Goal: Book appointment/travel/reservation

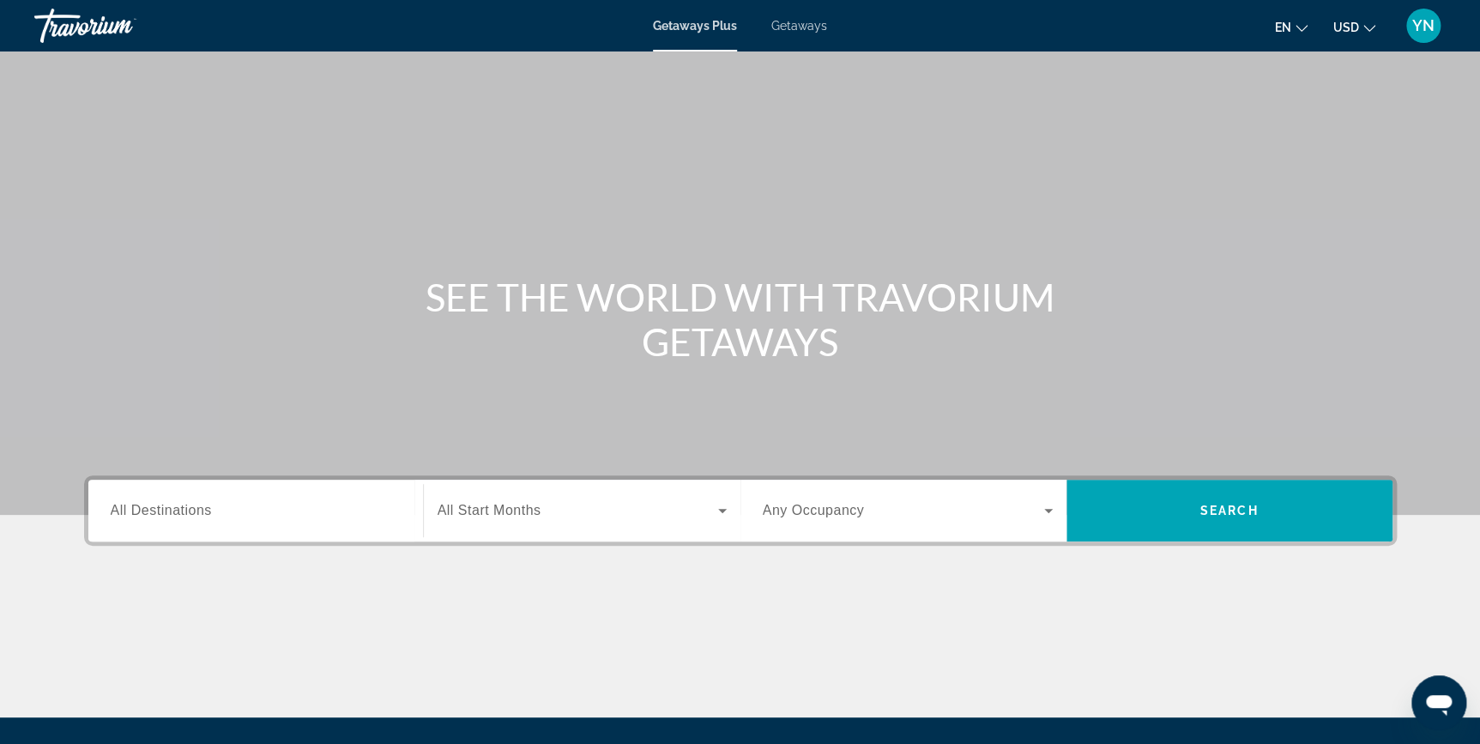
scroll to position [77, 0]
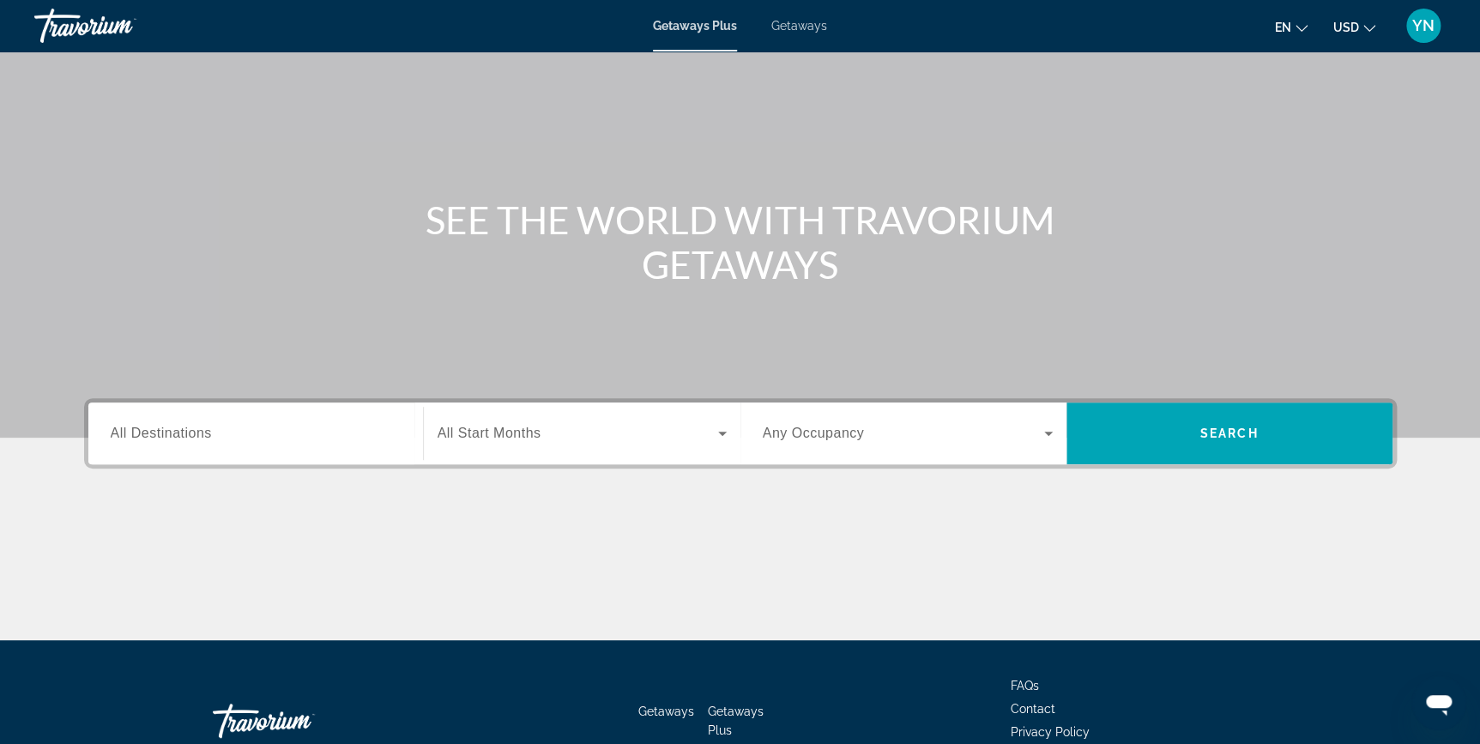
click at [181, 434] on span "All Destinations" at bounding box center [161, 433] width 101 height 15
click at [181, 434] on input "Destination All Destinations" at bounding box center [256, 434] width 290 height 21
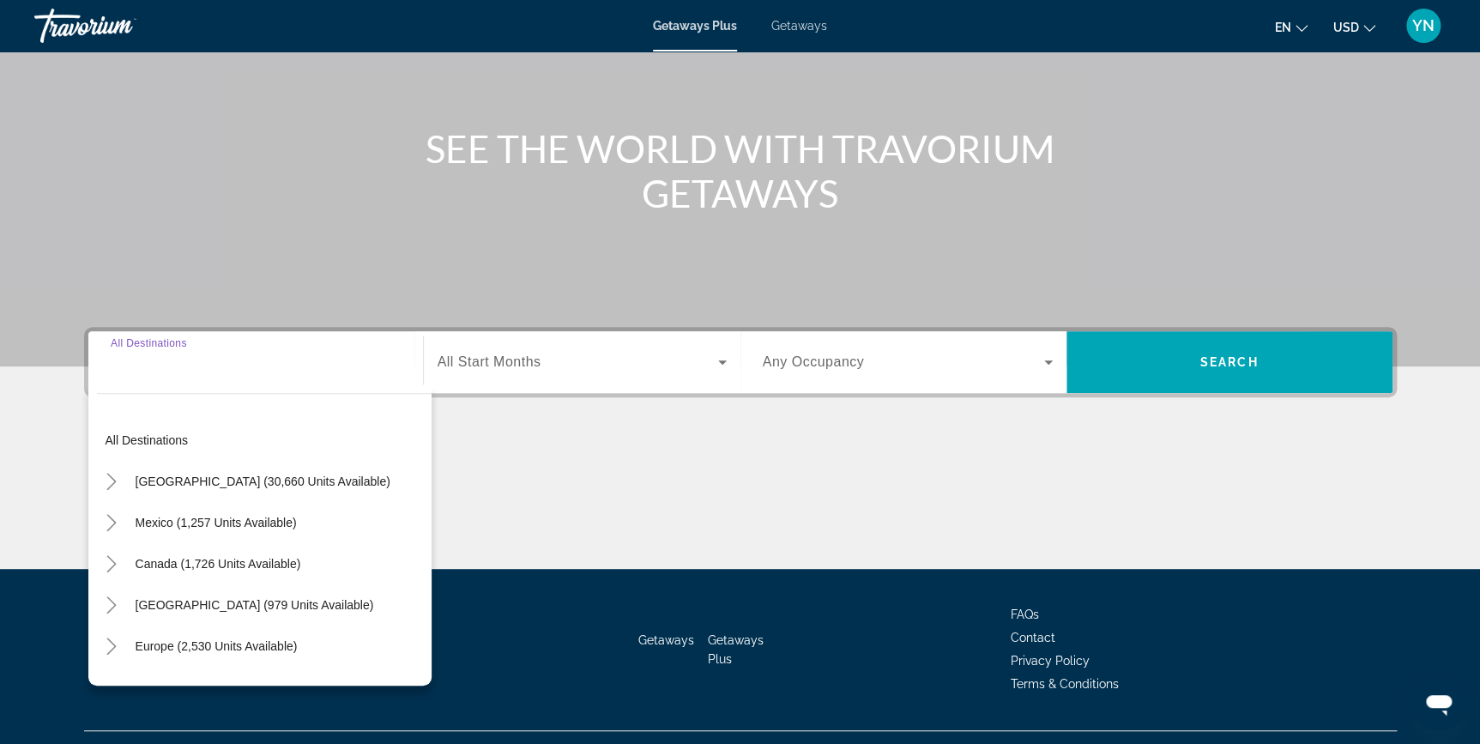
scroll to position [184, 0]
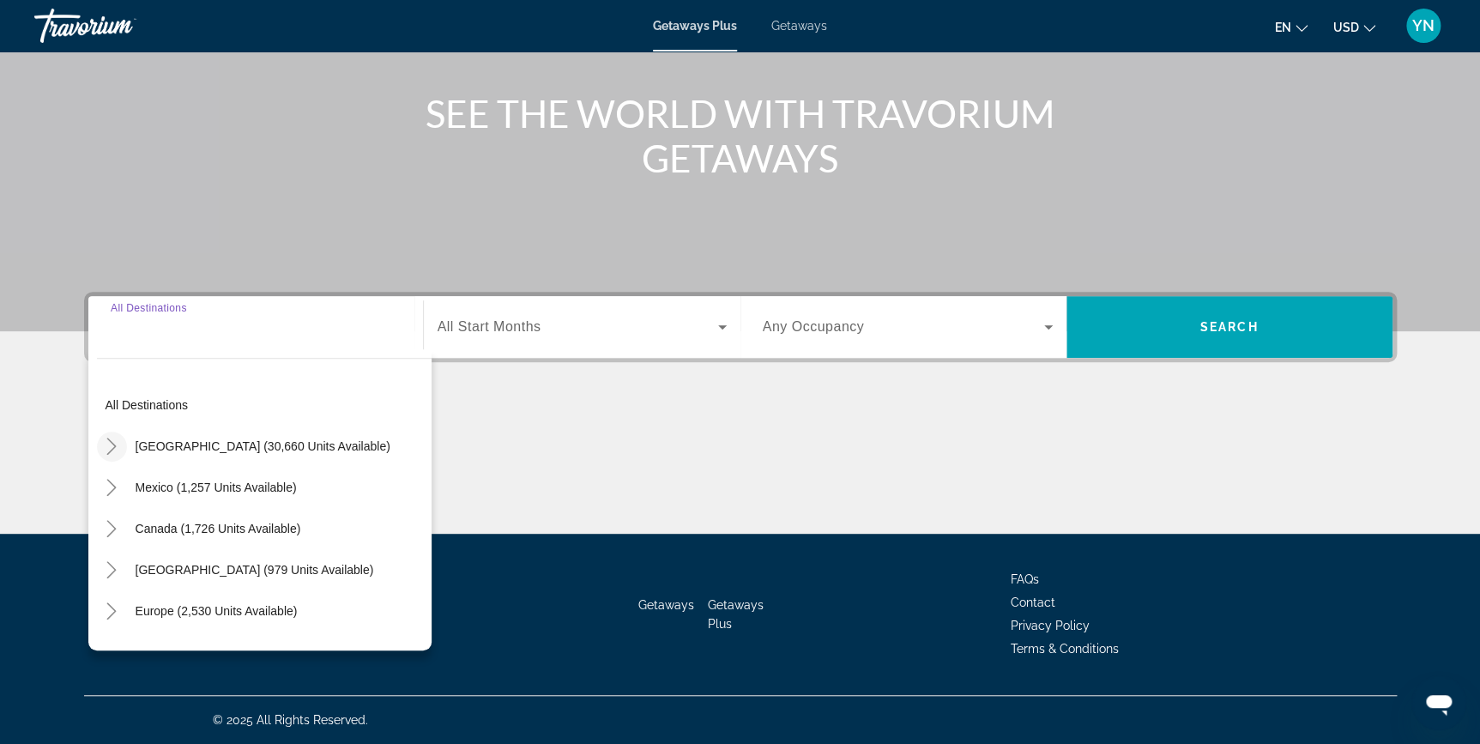
click at [110, 446] on icon "Toggle United States (30,660 units available)" at bounding box center [111, 446] width 17 height 17
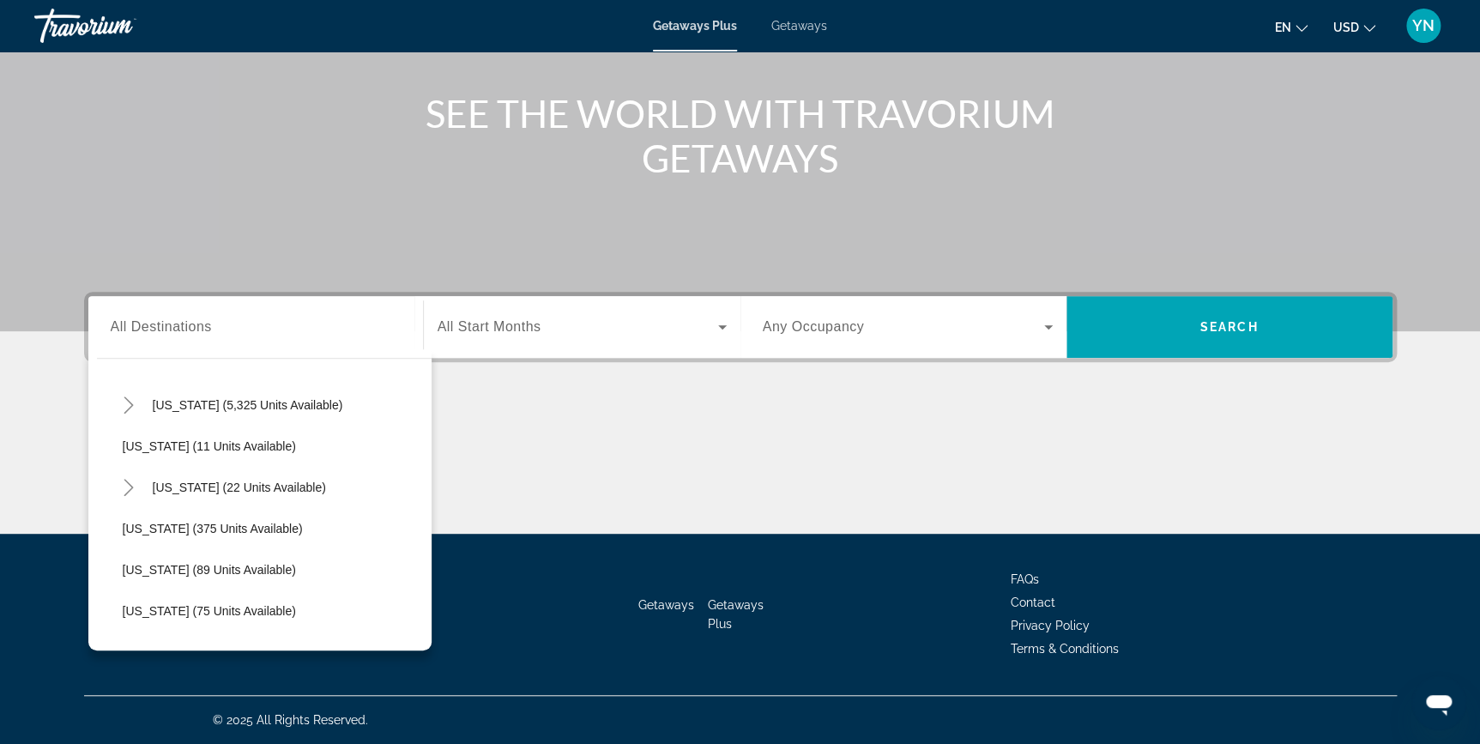
scroll to position [283, 0]
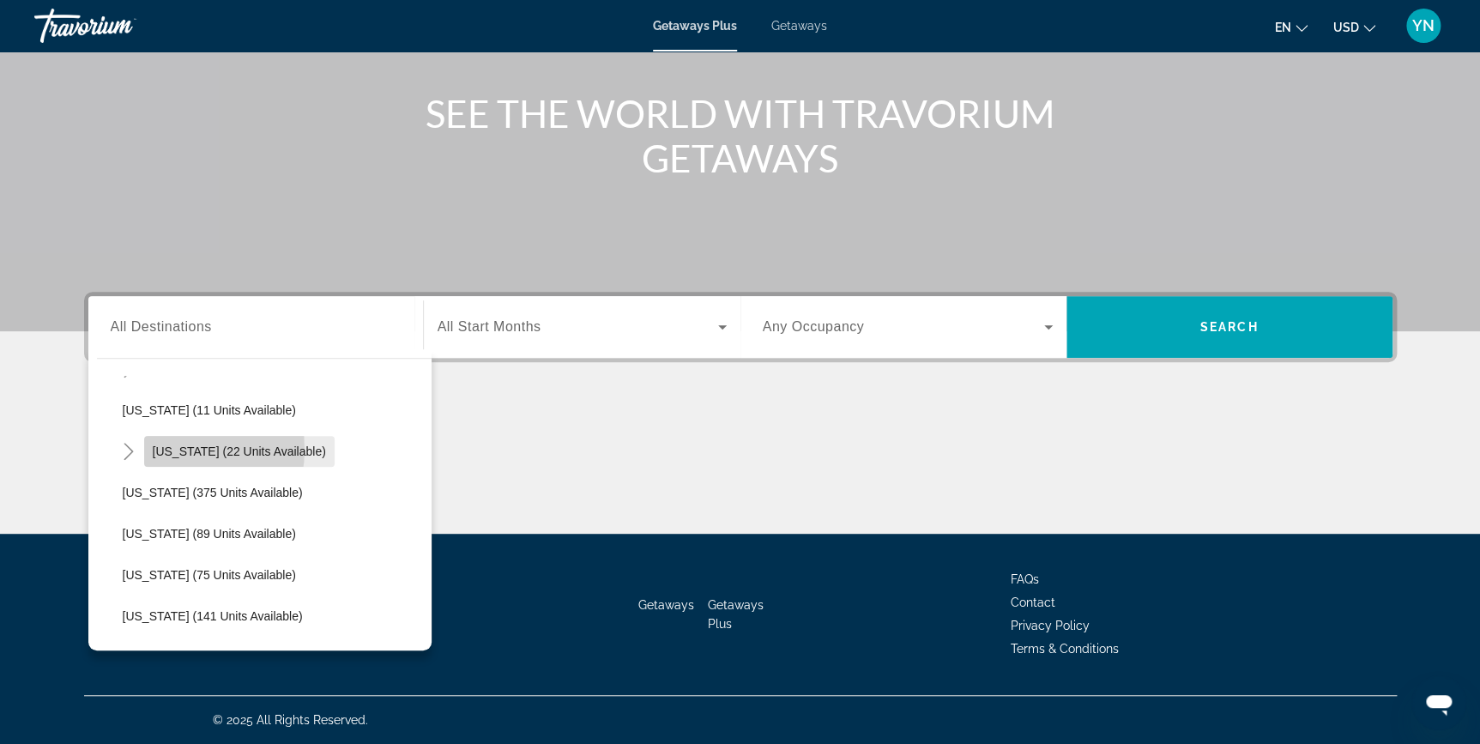
click at [168, 447] on span "Hawaii (22 units available)" at bounding box center [239, 452] width 173 height 14
type input "**********"
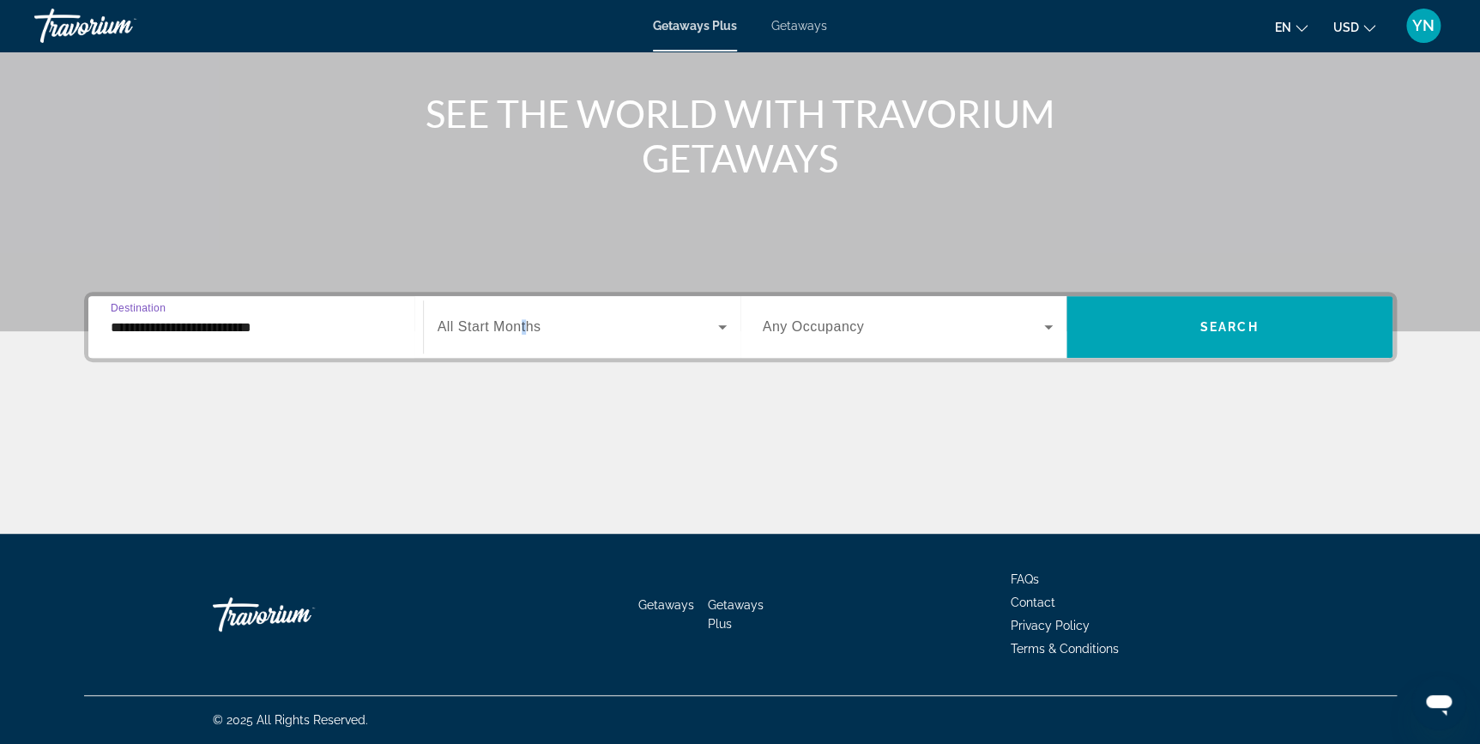
click at [523, 327] on span "All Start Months" at bounding box center [490, 326] width 104 height 15
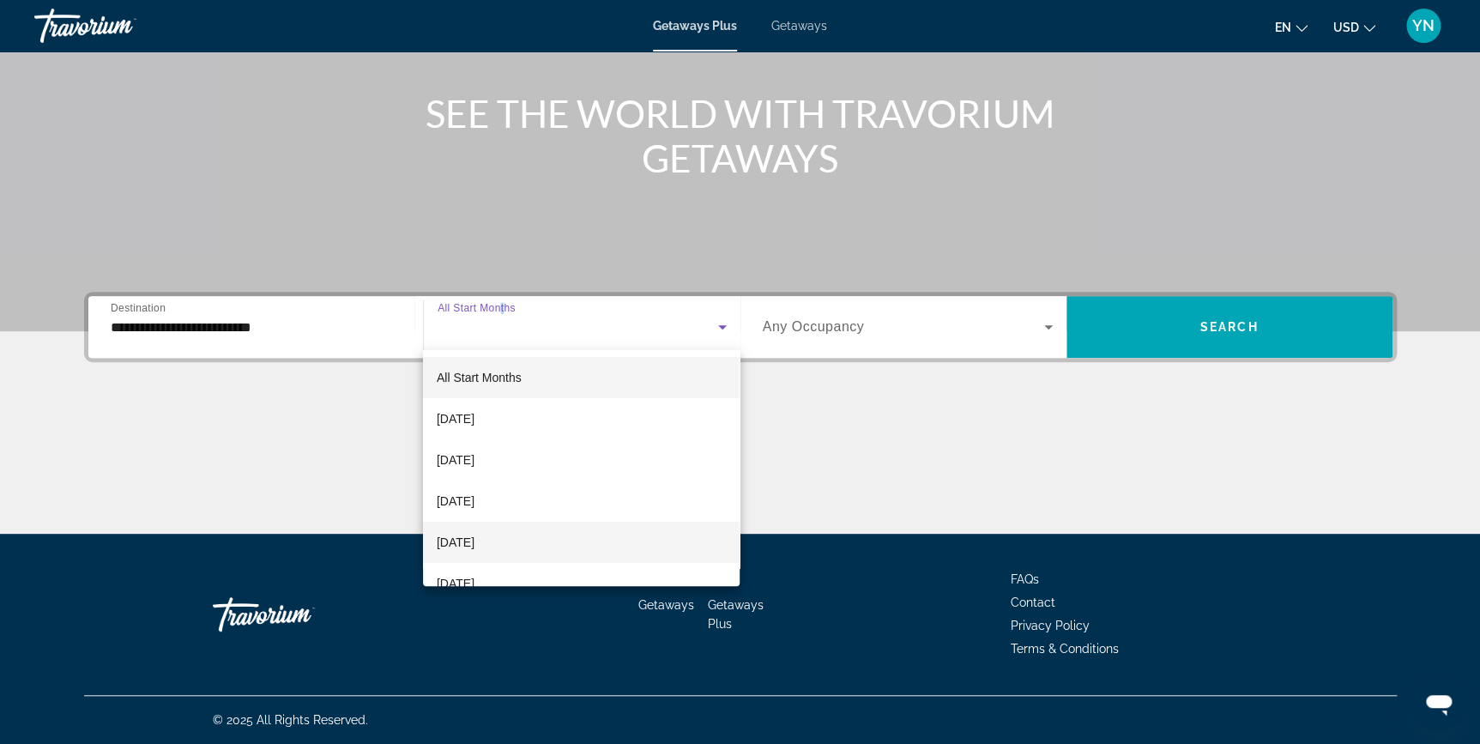
click at [475, 541] on span "December 2025" at bounding box center [456, 542] width 38 height 21
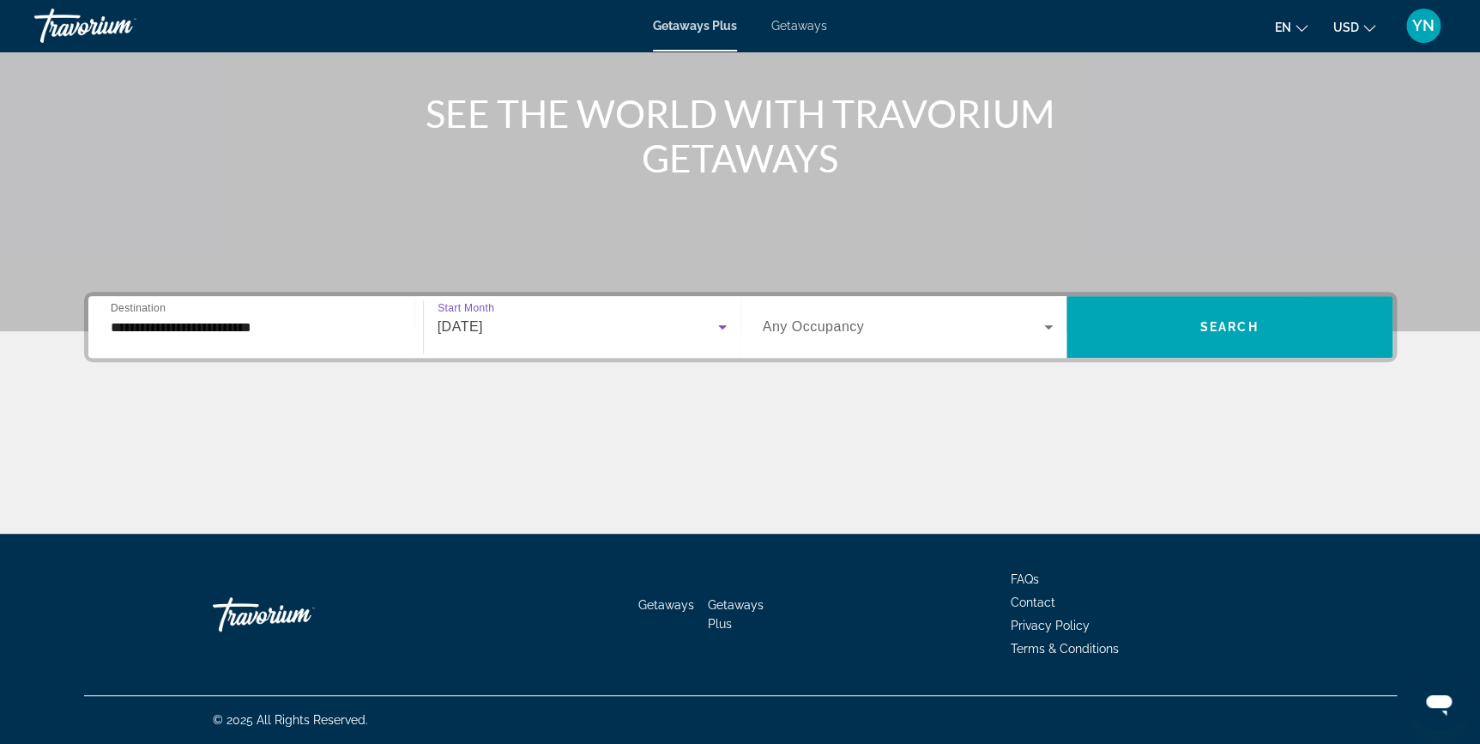
click at [898, 318] on span "Search widget" at bounding box center [903, 327] width 281 height 21
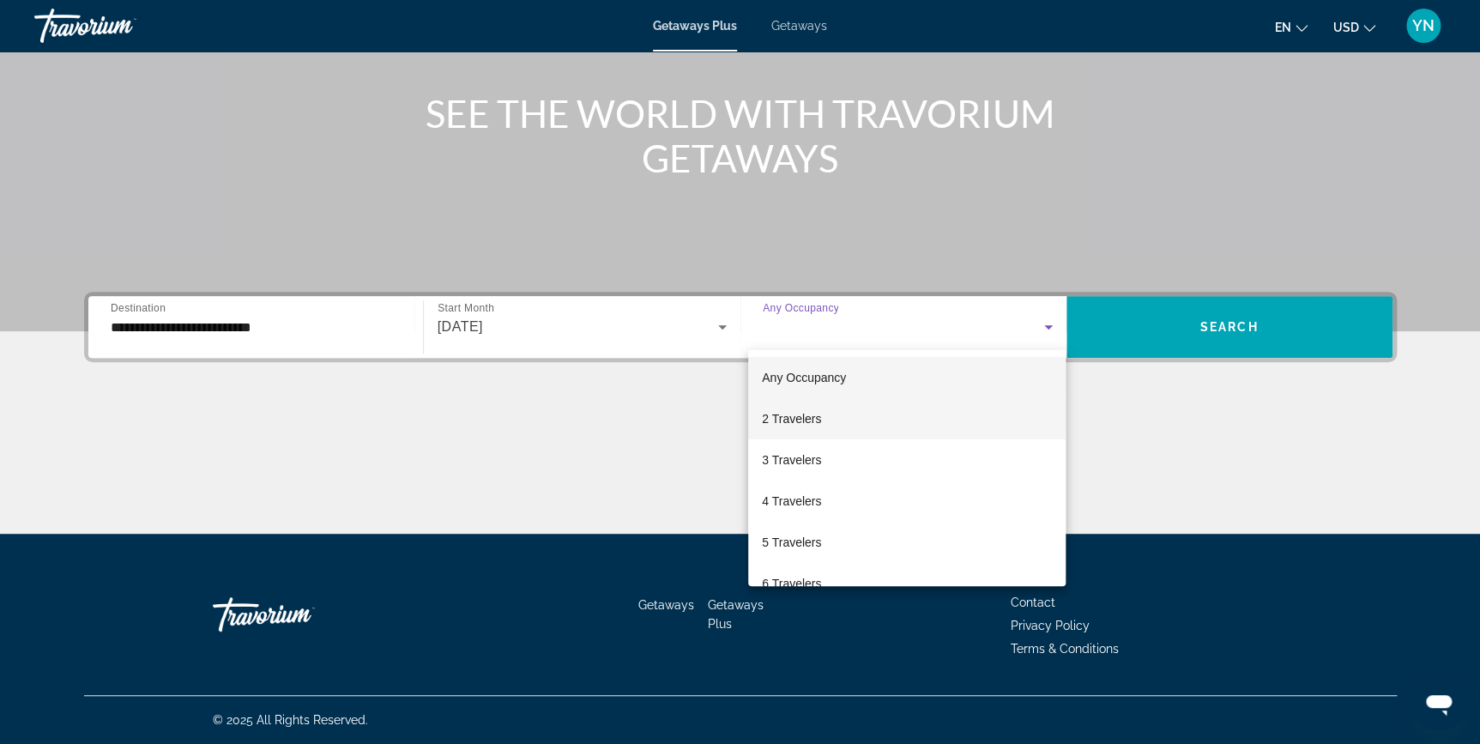
click at [806, 412] on span "2 Travelers" at bounding box center [791, 418] width 59 height 21
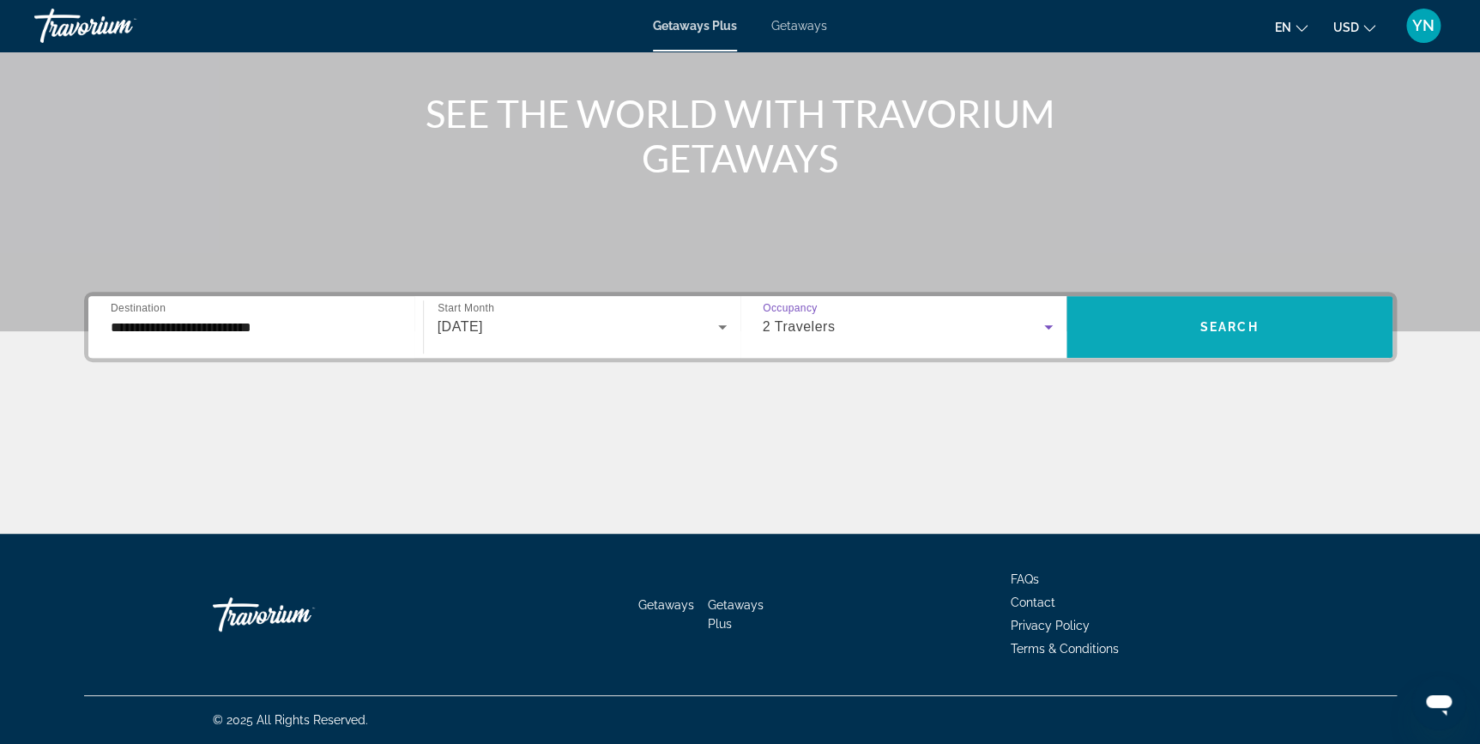
click at [1259, 333] on span "Search widget" at bounding box center [1230, 326] width 326 height 41
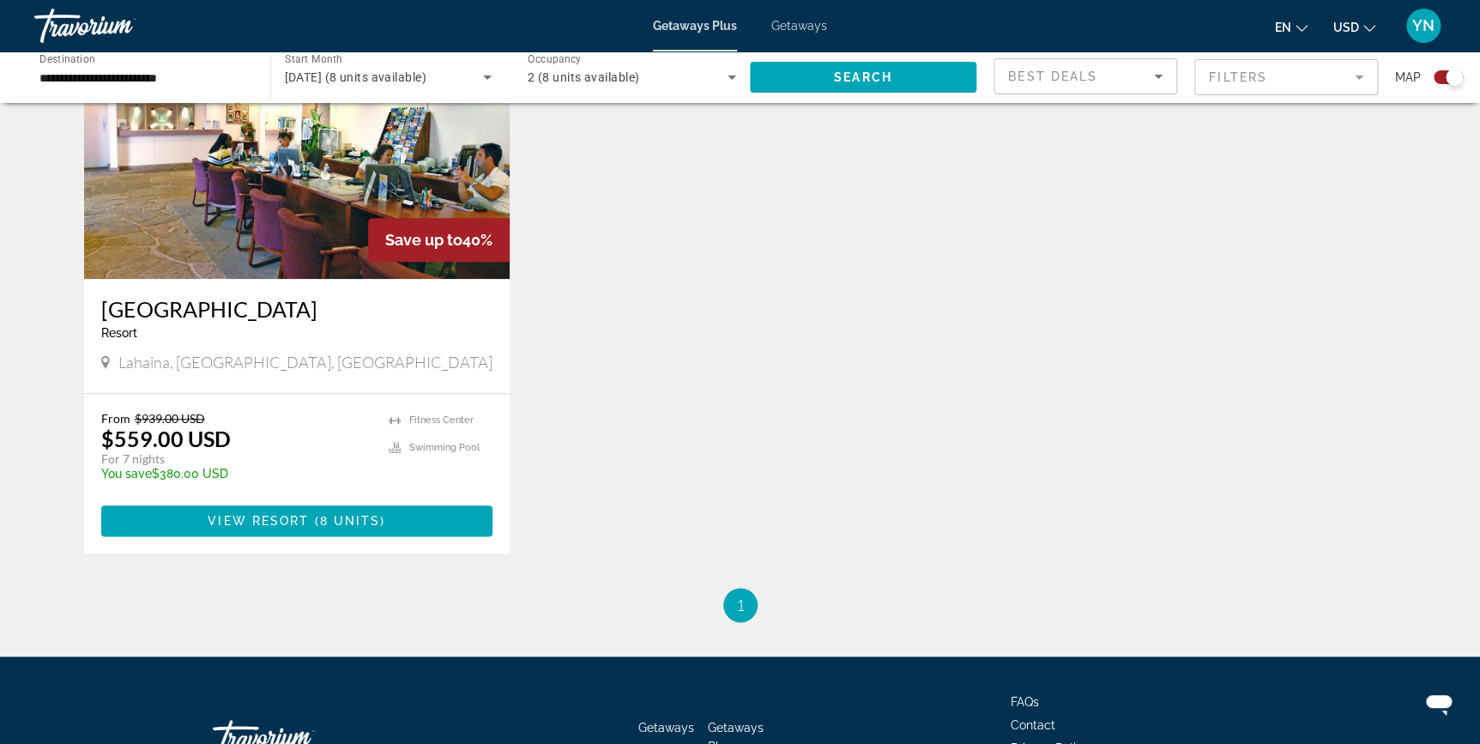
scroll to position [702, 0]
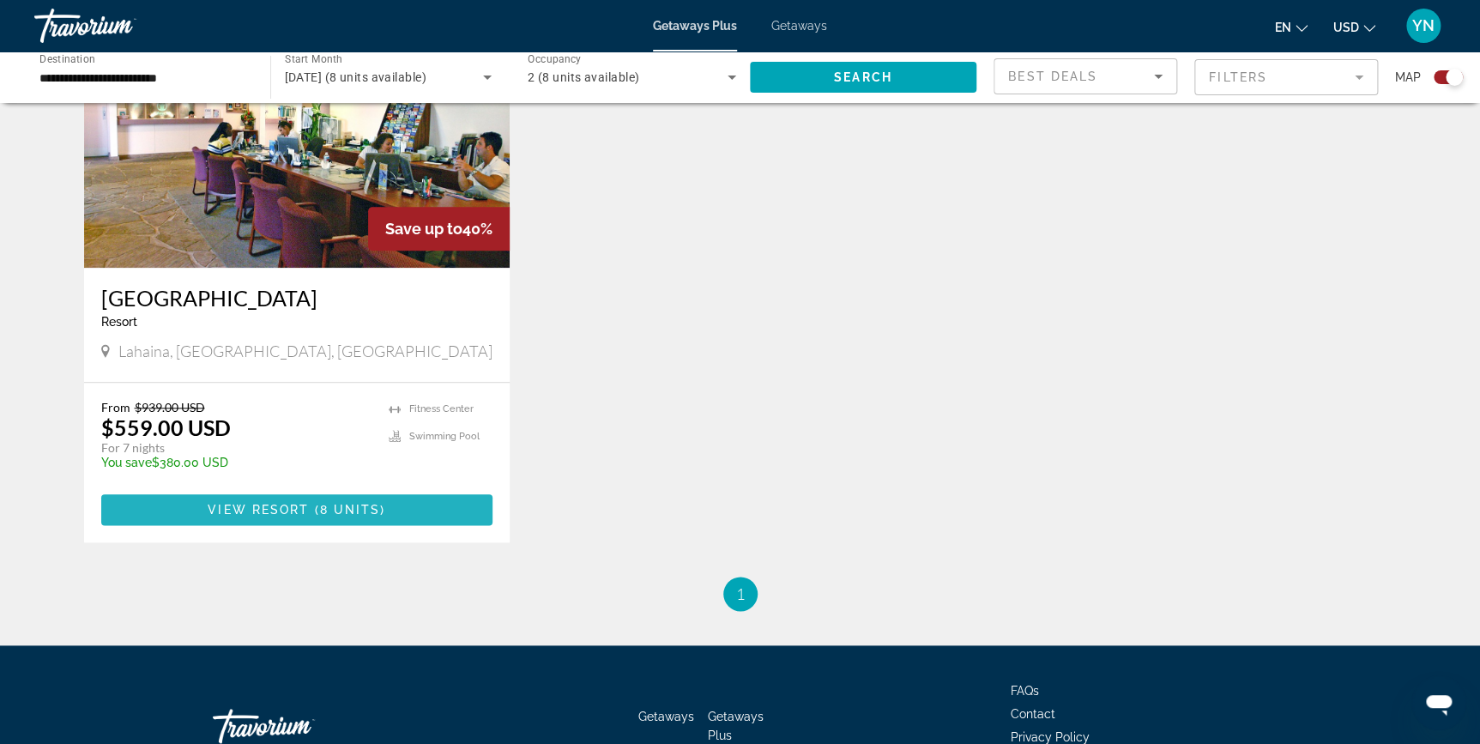
click at [302, 507] on span "View Resort" at bounding box center [258, 510] width 101 height 14
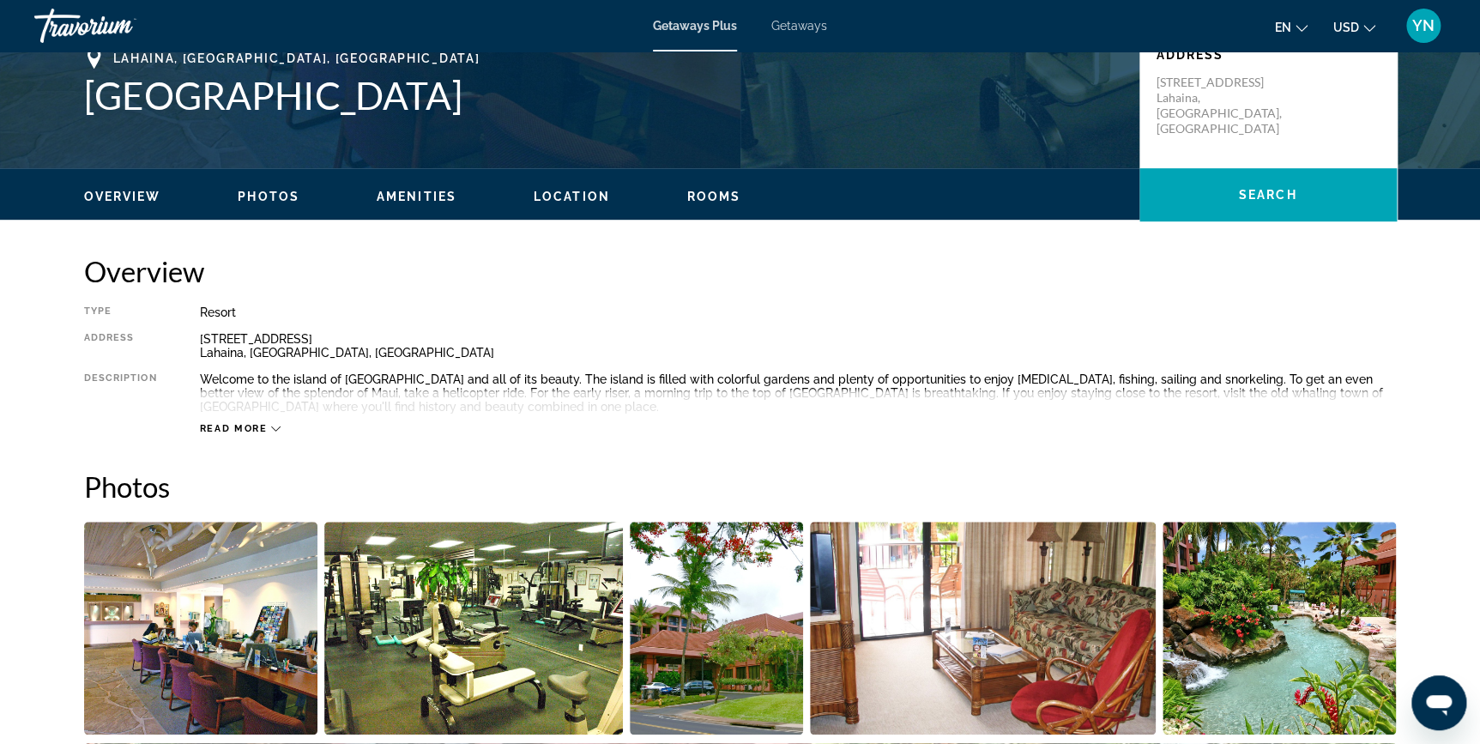
scroll to position [77, 0]
